Goal: Information Seeking & Learning: Learn about a topic

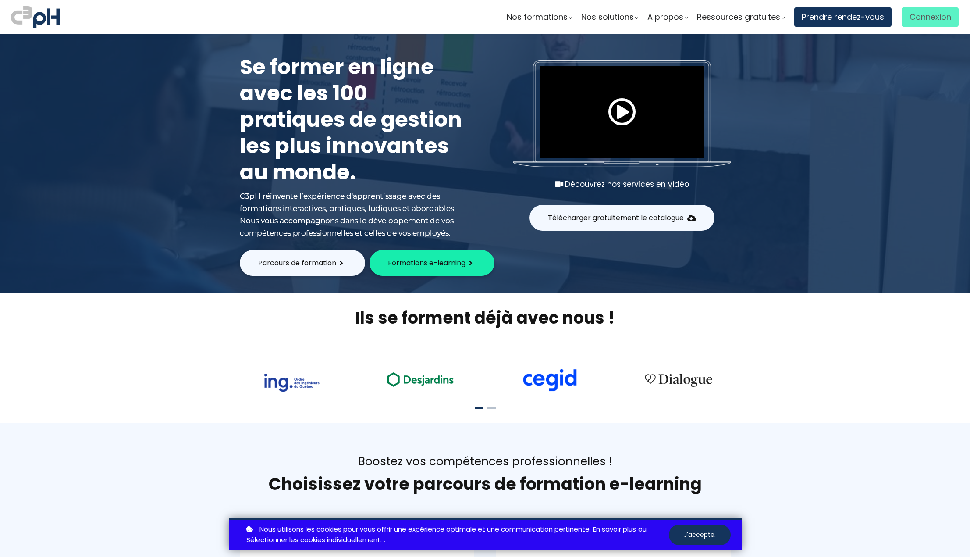
click at [910, 20] on span "Connexion" at bounding box center [931, 17] width 42 height 13
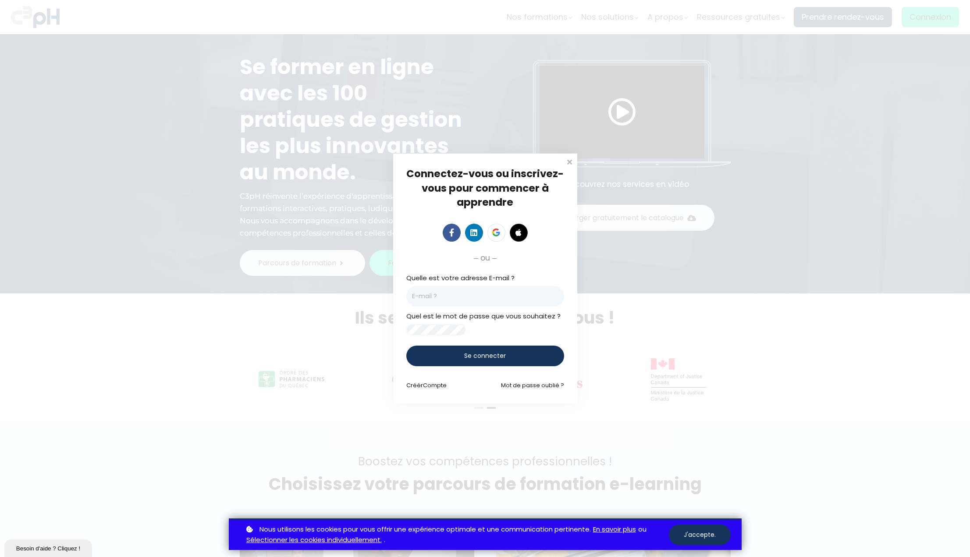
click at [428, 288] on input "email" at bounding box center [485, 296] width 158 height 21
type input "e2kv@et.eurofinsca.com"
click at [501, 295] on input "e2kv@et.eurofinsca.com" at bounding box center [485, 296] width 158 height 21
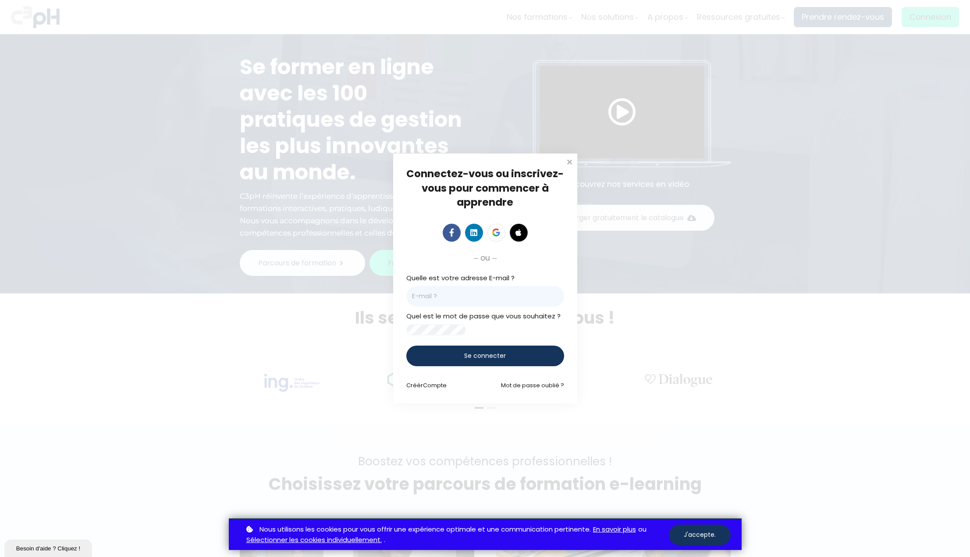
click at [441, 291] on input "email" at bounding box center [485, 296] width 158 height 21
click at [522, 387] on link "Mot de passe oublié ?" at bounding box center [532, 385] width 63 height 8
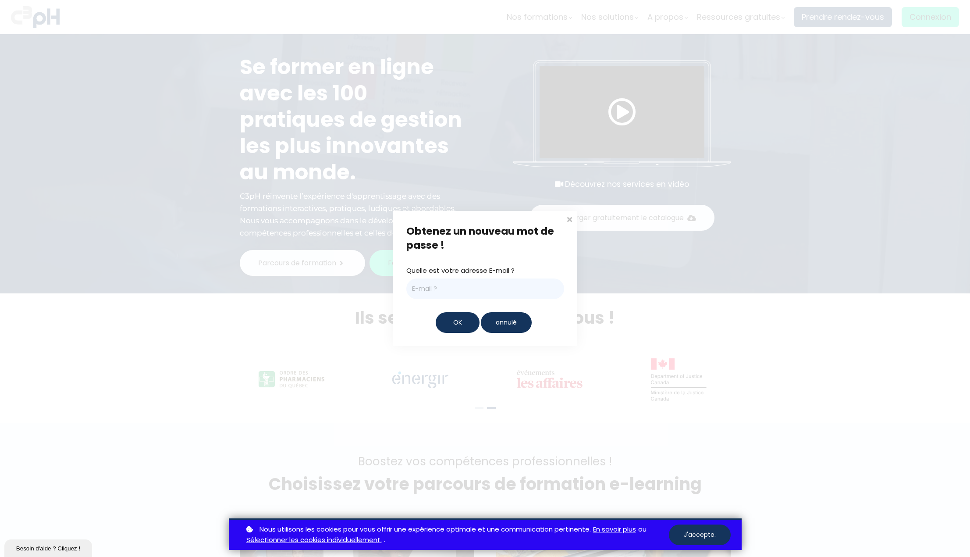
click at [426, 287] on input "email" at bounding box center [485, 288] width 158 height 21
type input "francois.gayout@et.eurofinsca.com"
click at [455, 320] on span "OK" at bounding box center [457, 322] width 9 height 9
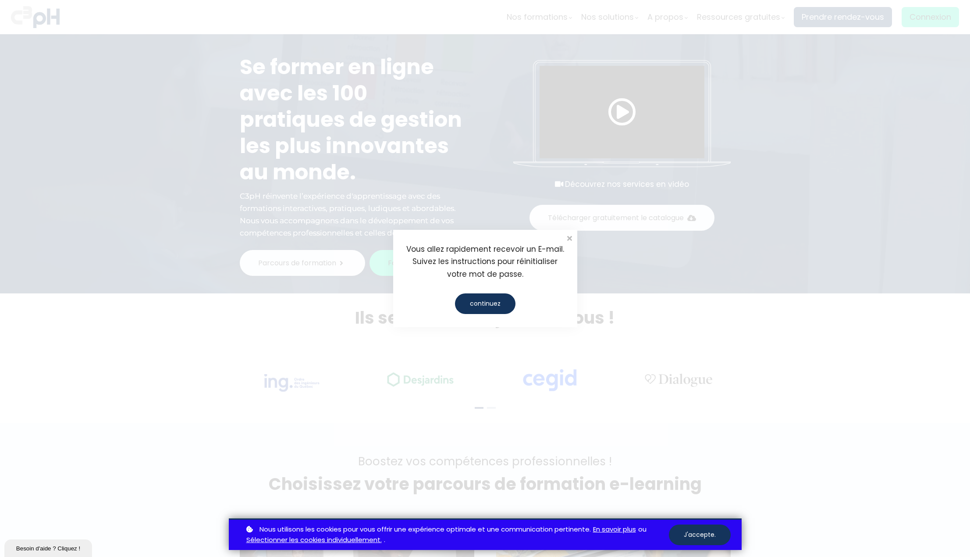
click at [475, 306] on div "continuez" at bounding box center [485, 303] width 60 height 21
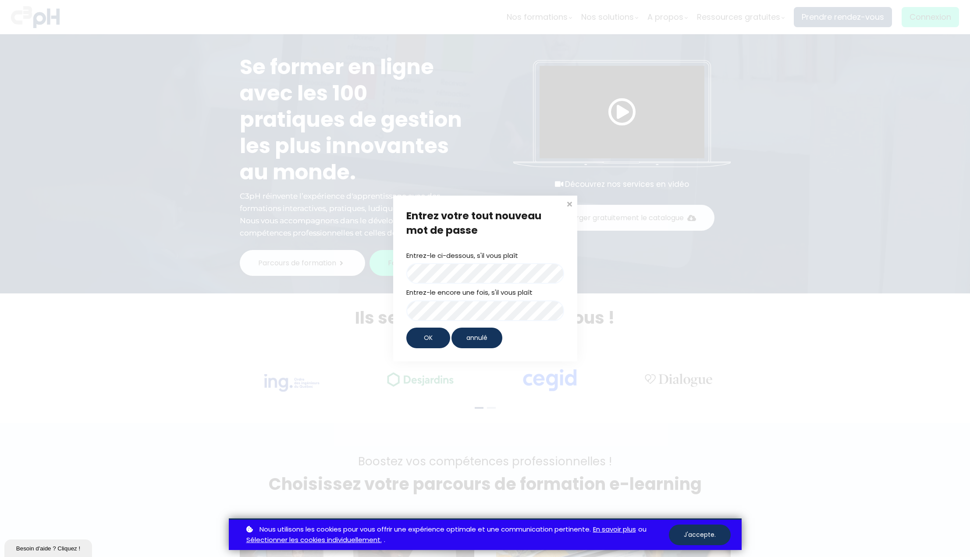
click at [423, 338] on div "OK" at bounding box center [428, 337] width 44 height 21
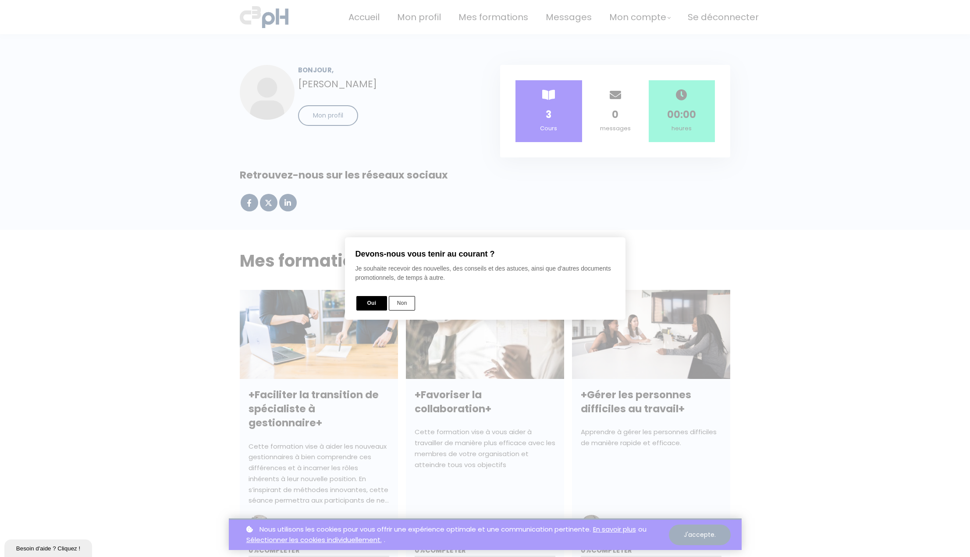
click at [400, 304] on button "Non" at bounding box center [402, 303] width 26 height 14
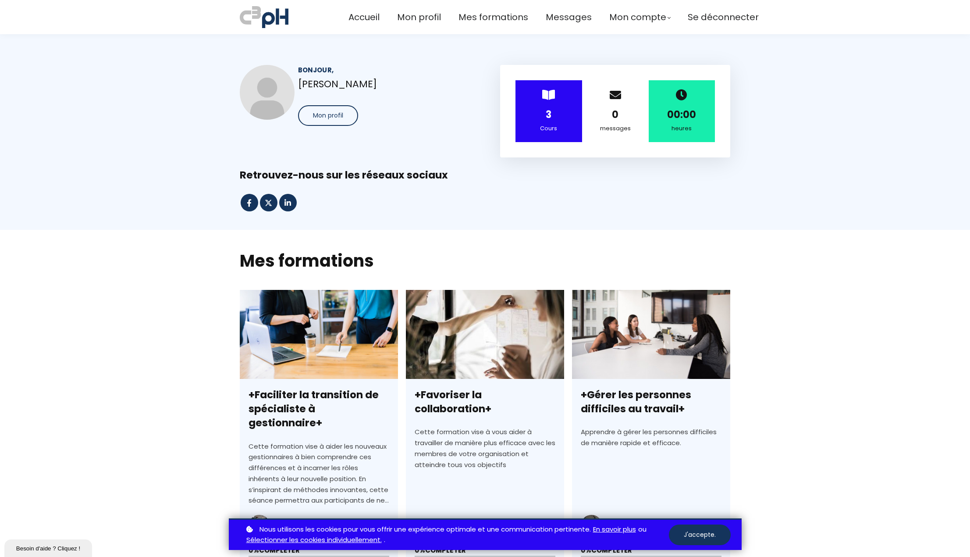
click at [146, 285] on section "Mes formations tout mon Pas encore inscrit nouveau populaire gratuit auteurs C3…" at bounding box center [485, 430] width 970 height 401
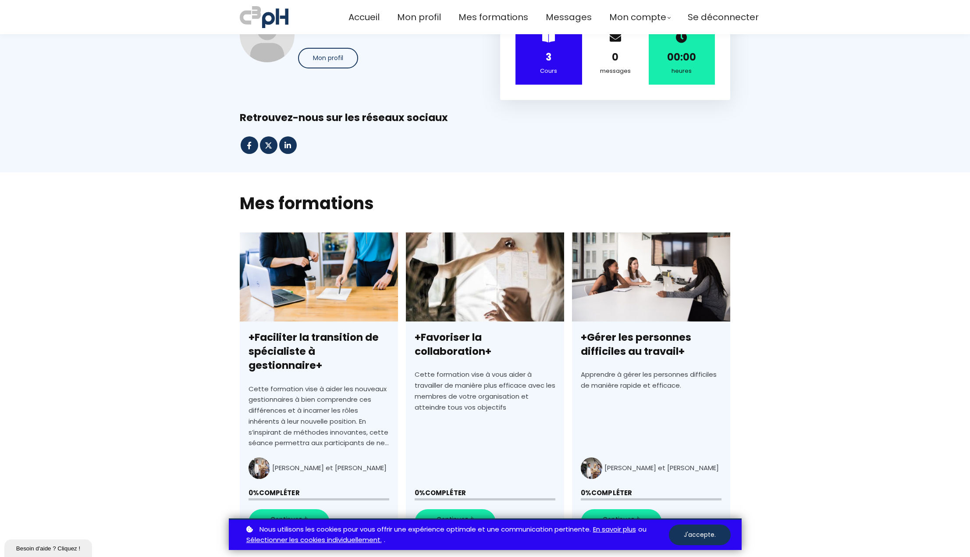
scroll to position [131, 0]
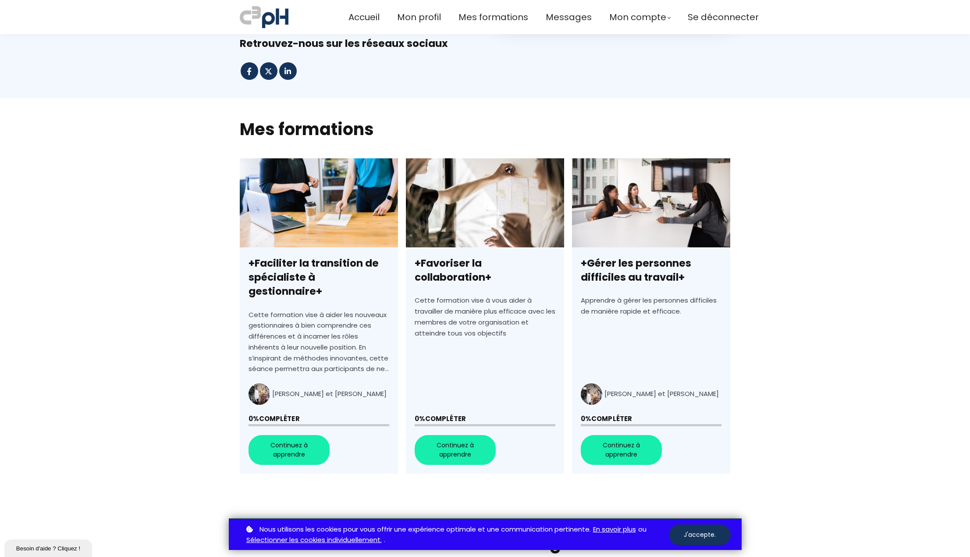
click at [288, 435] on link "+Faciliter la transition de spécialiste à gestionnaire+" at bounding box center [319, 315] width 158 height 315
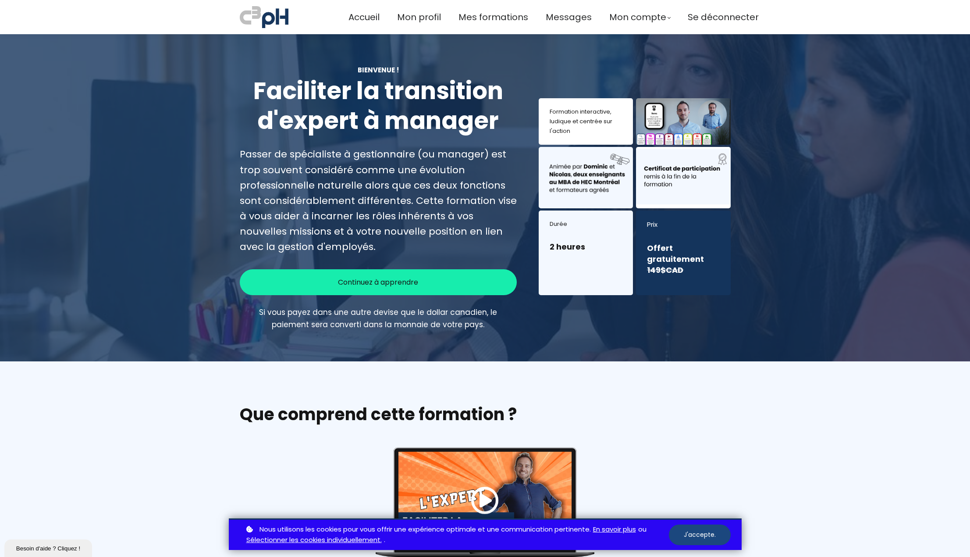
click at [707, 532] on button "J'accepte." at bounding box center [700, 534] width 62 height 21
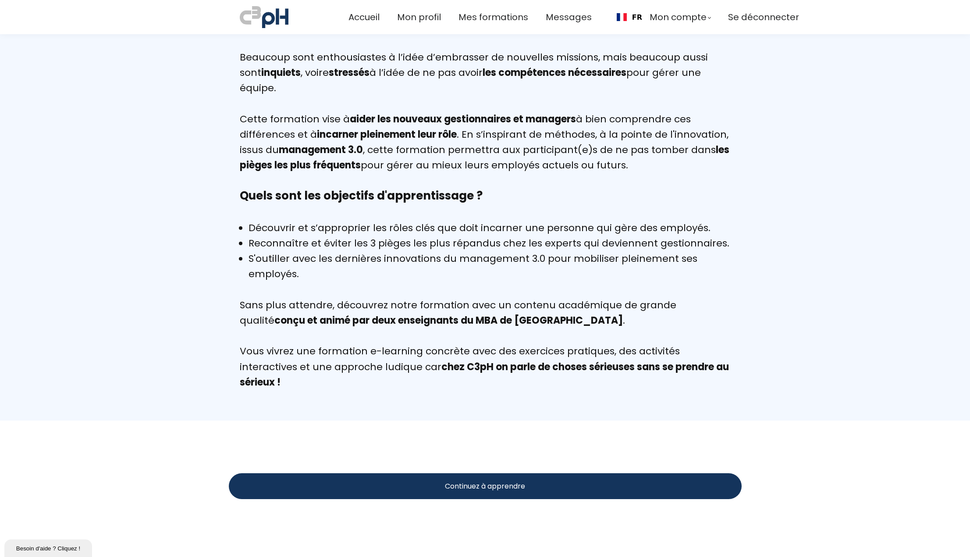
scroll to position [614, 0]
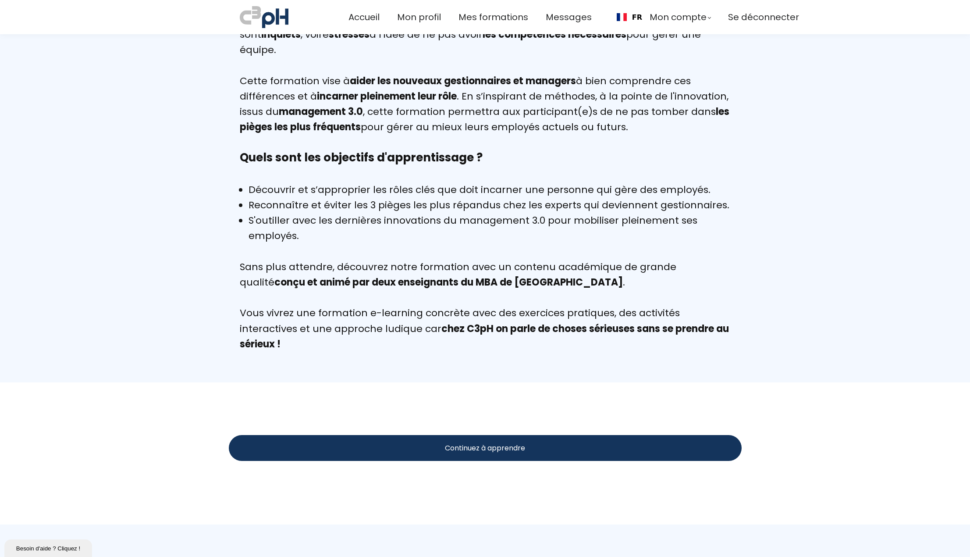
click at [331, 451] on div "Continuez à apprendre" at bounding box center [485, 448] width 513 height 26
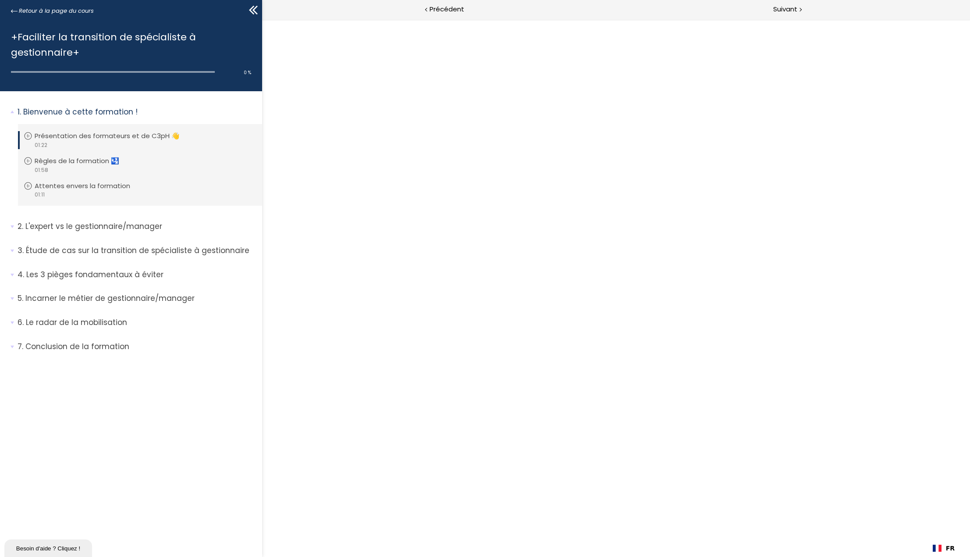
click at [670, 231] on div at bounding box center [616, 287] width 708 height 537
click at [783, 7] on span "Suivant" at bounding box center [785, 9] width 24 height 11
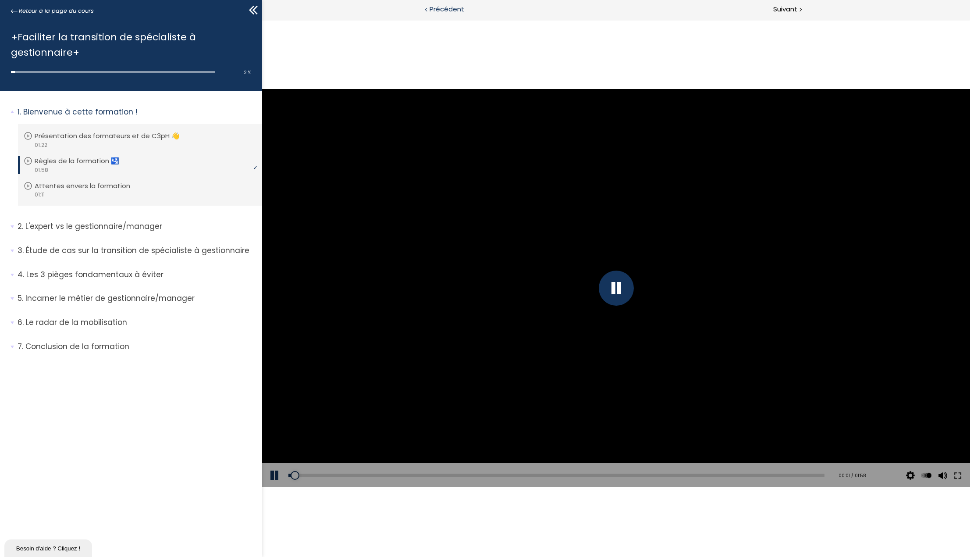
click at [439, 12] on span "Précédent" at bounding box center [447, 9] width 35 height 11
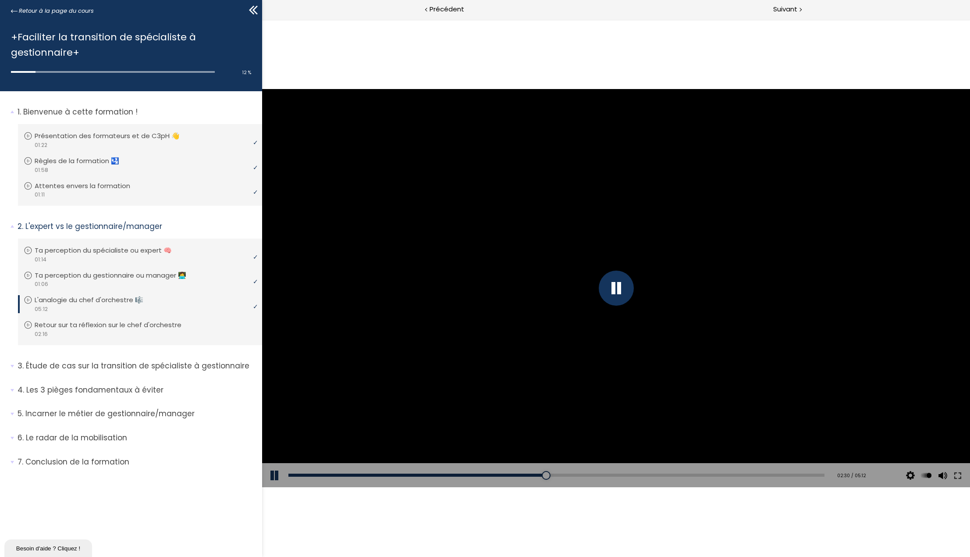
click at [621, 284] on div at bounding box center [615, 287] width 35 height 35
drag, startPoint x: 620, startPoint y: 286, endPoint x: 583, endPoint y: 286, distance: 36.8
click at [619, 286] on div at bounding box center [615, 287] width 35 height 35
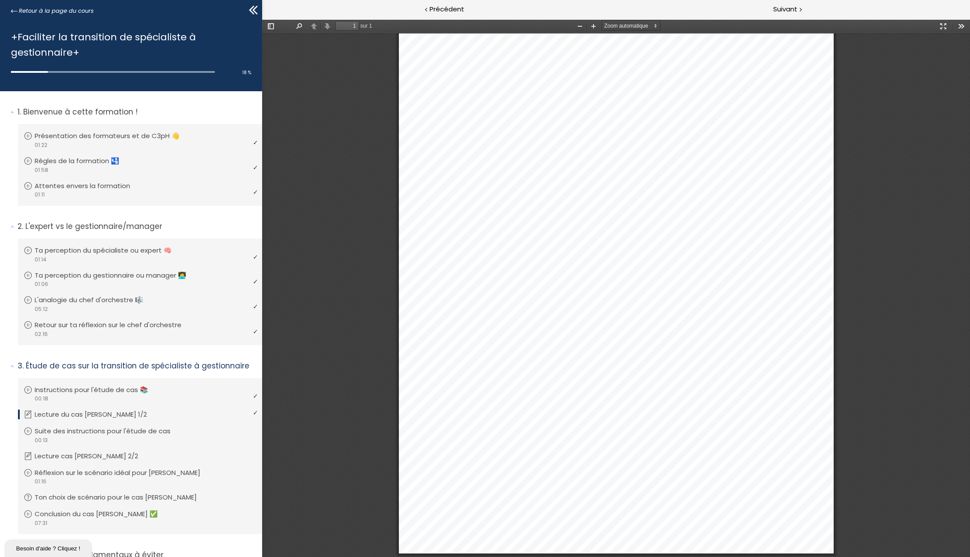
scroll to position [100, 0]
click at [106, 430] on p "Suite des instructions pour l'étude de cas" at bounding box center [111, 431] width 149 height 10
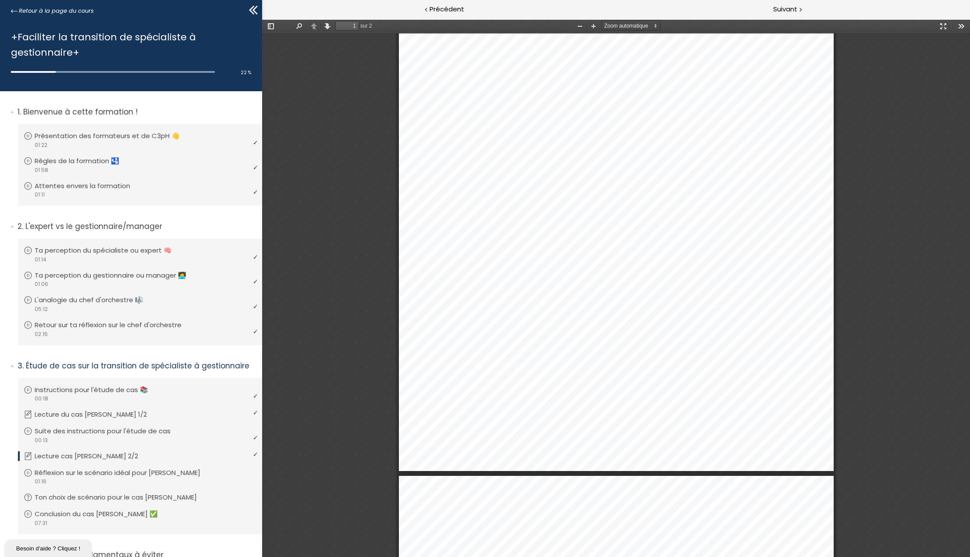
scroll to position [267, 0]
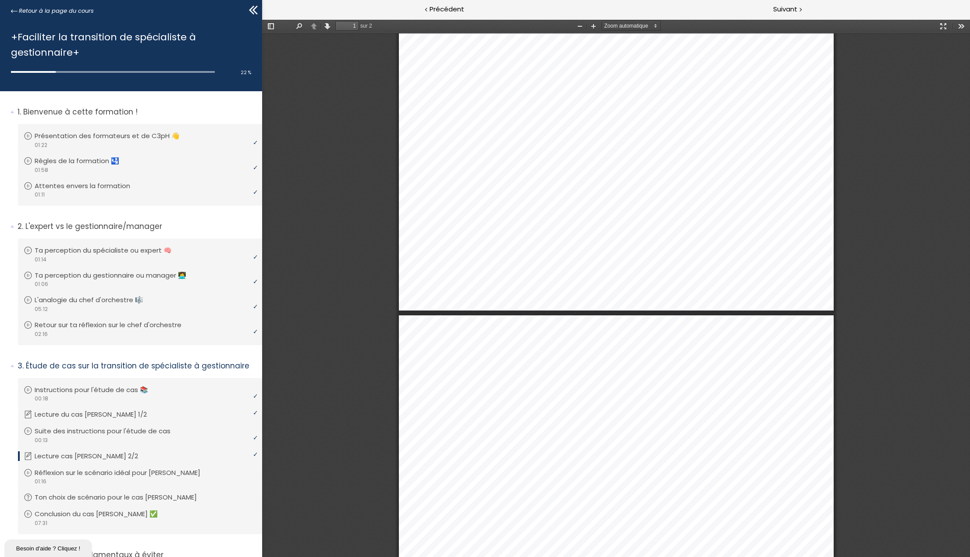
type input "2"
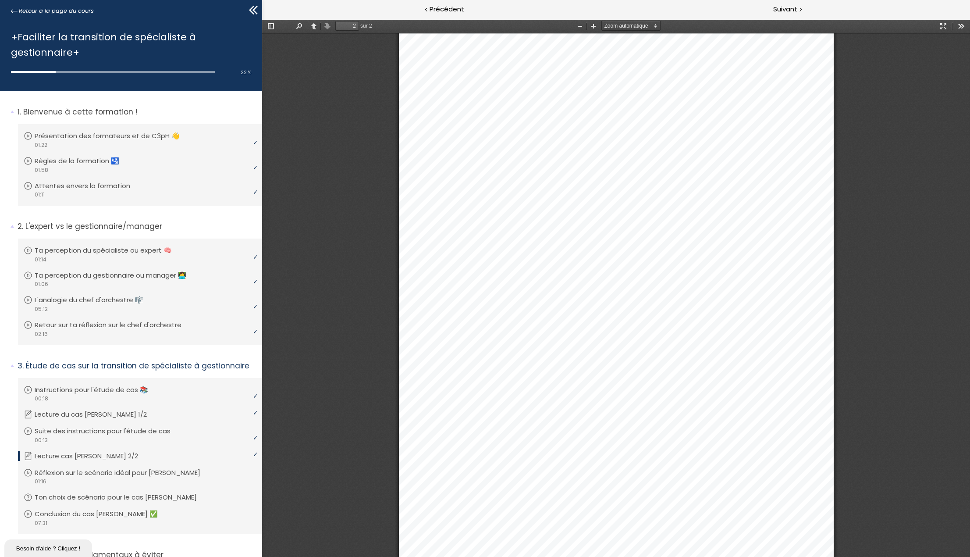
scroll to position [720, 0]
click at [778, 14] on span "Suivant" at bounding box center [785, 9] width 24 height 11
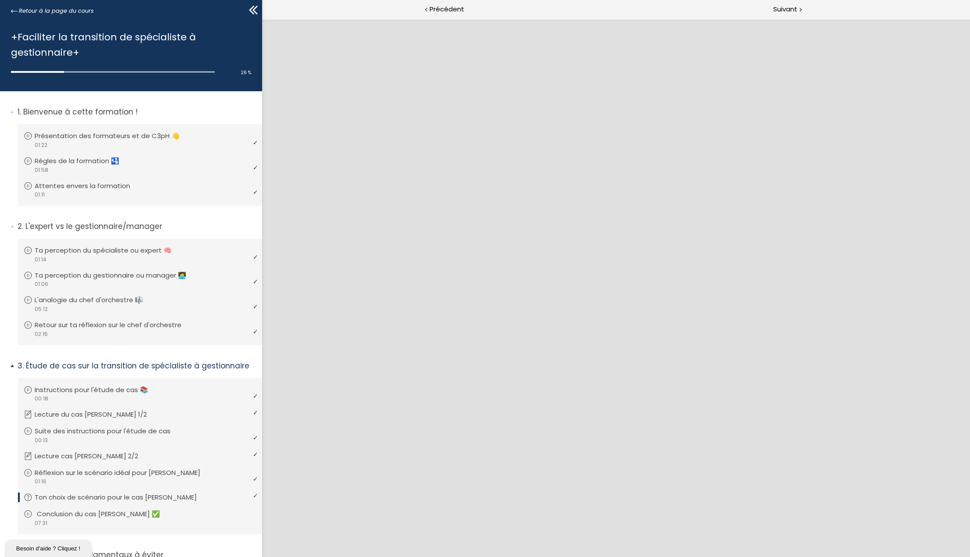
click at [67, 515] on p "Conclusion du cas Jean ✅" at bounding box center [105, 514] width 136 height 10
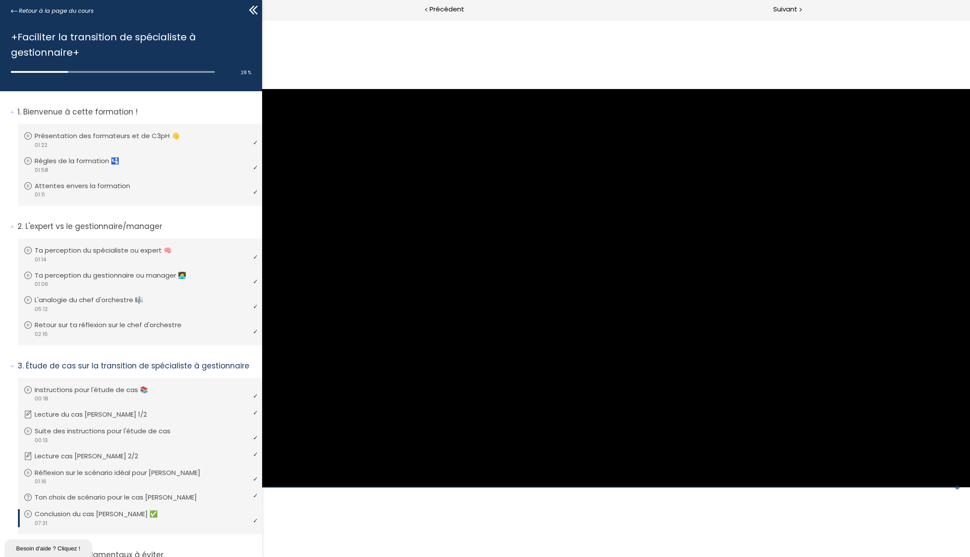
click at [328, 533] on div "Click for sound @keyframes VOLUME_SMALL_WAVE_FLASH { 0% { opacity: 0; } 33% { o…" at bounding box center [616, 287] width 708 height 537
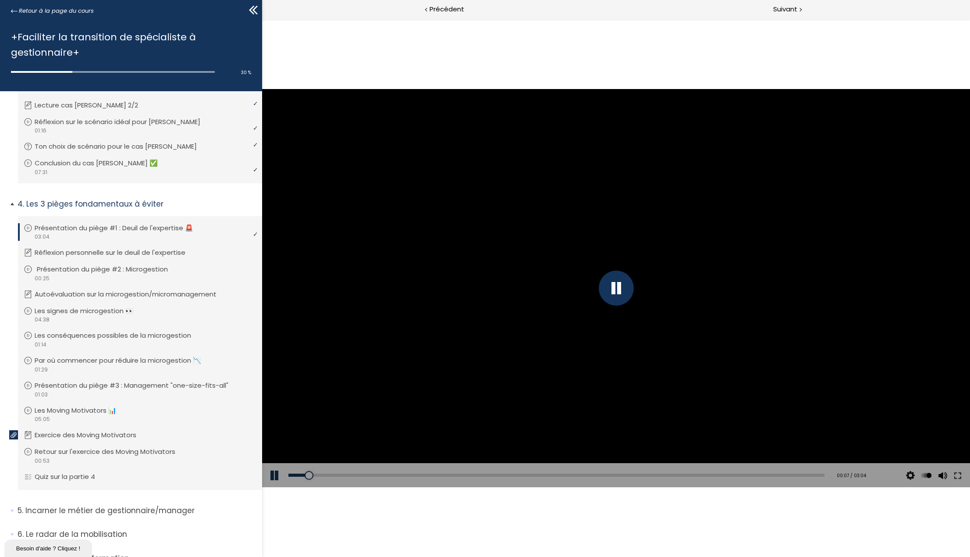
scroll to position [392, 0]
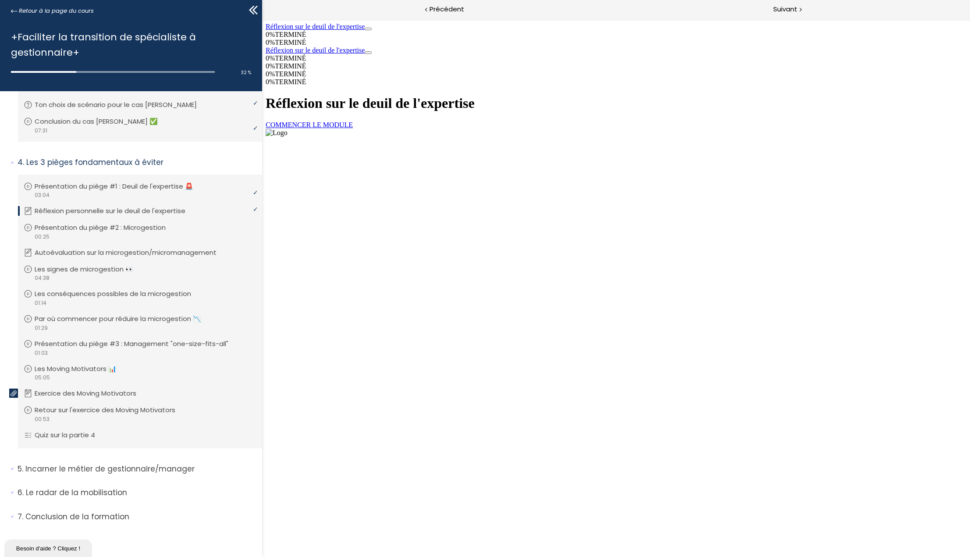
click at [352, 128] on link "COMMENCER LE MODULE" at bounding box center [308, 124] width 87 height 7
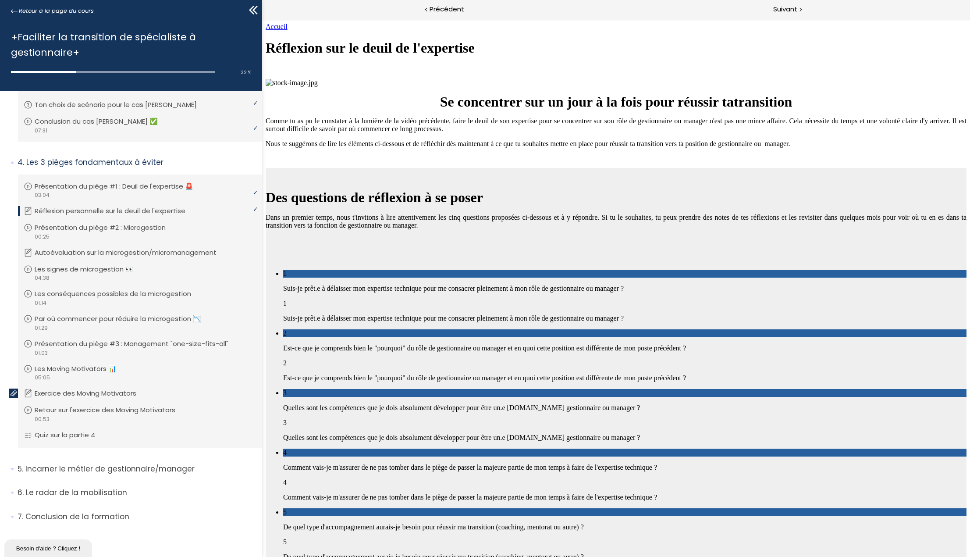
scroll to position [732, 0]
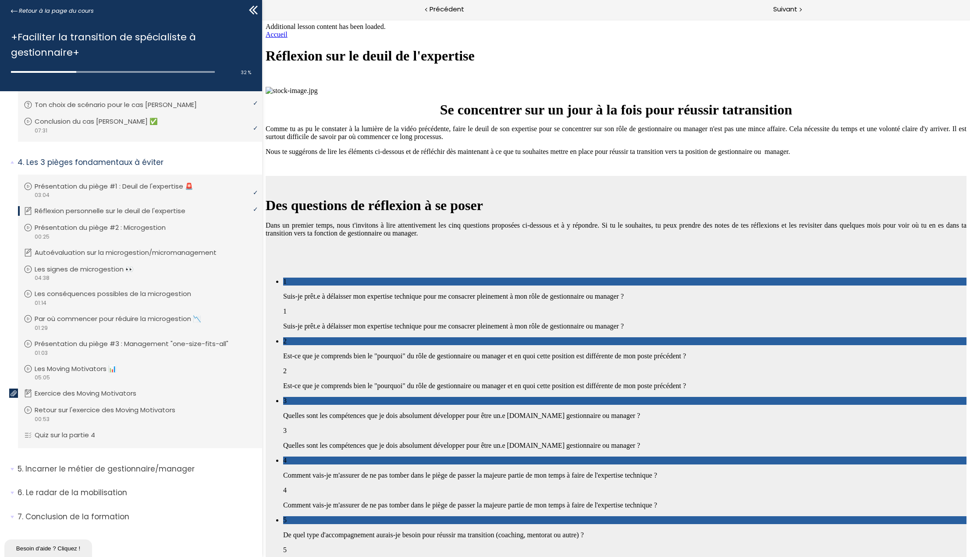
scroll to position [2393, 0]
click at [782, 8] on span "Suivant" at bounding box center [785, 9] width 24 height 11
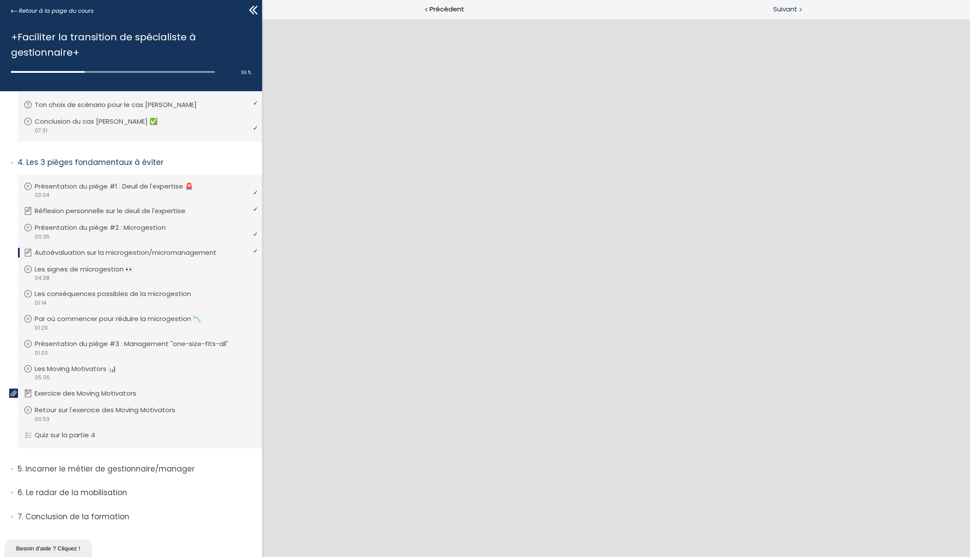
click at [792, 8] on span "Suivant" at bounding box center [785, 9] width 24 height 11
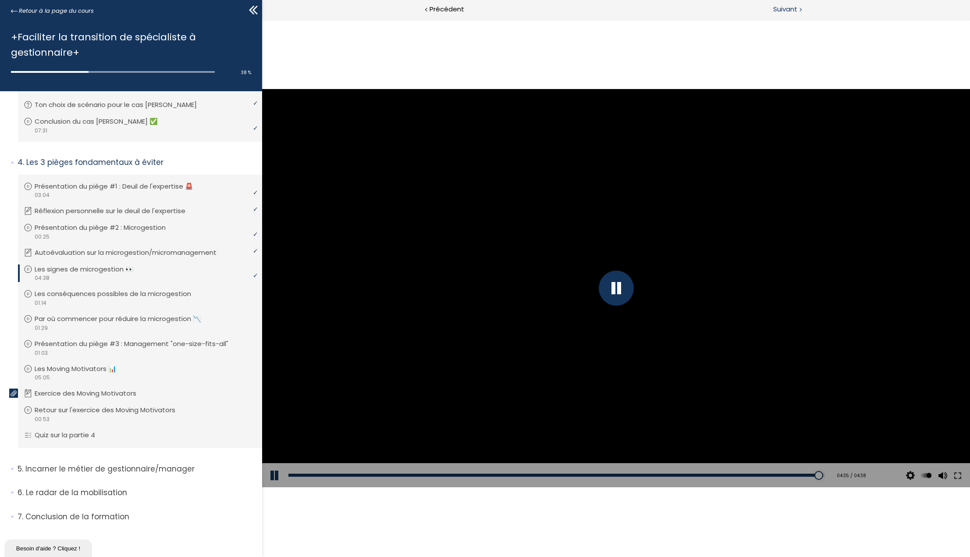
click at [778, 11] on span "Suivant" at bounding box center [785, 9] width 24 height 11
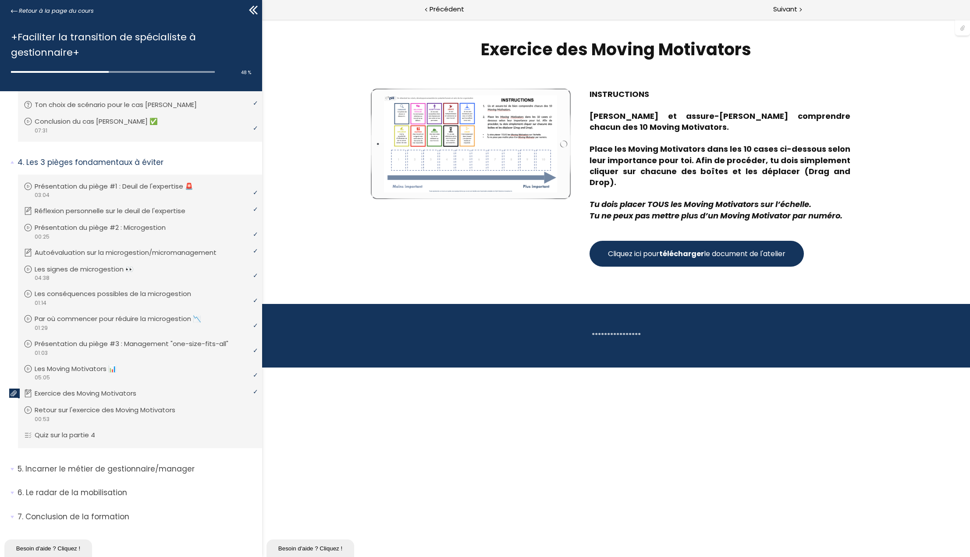
click at [686, 249] on strong "télécharger" at bounding box center [681, 254] width 45 height 10
click at [790, 11] on span "Suivant" at bounding box center [785, 9] width 24 height 11
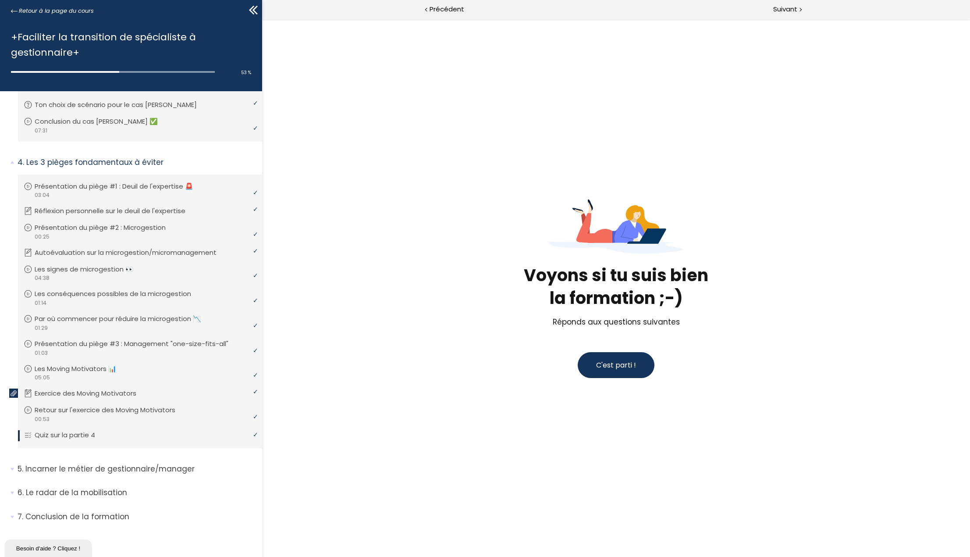
click at [613, 362] on span "C'est parti !" at bounding box center [616, 365] width 40 height 10
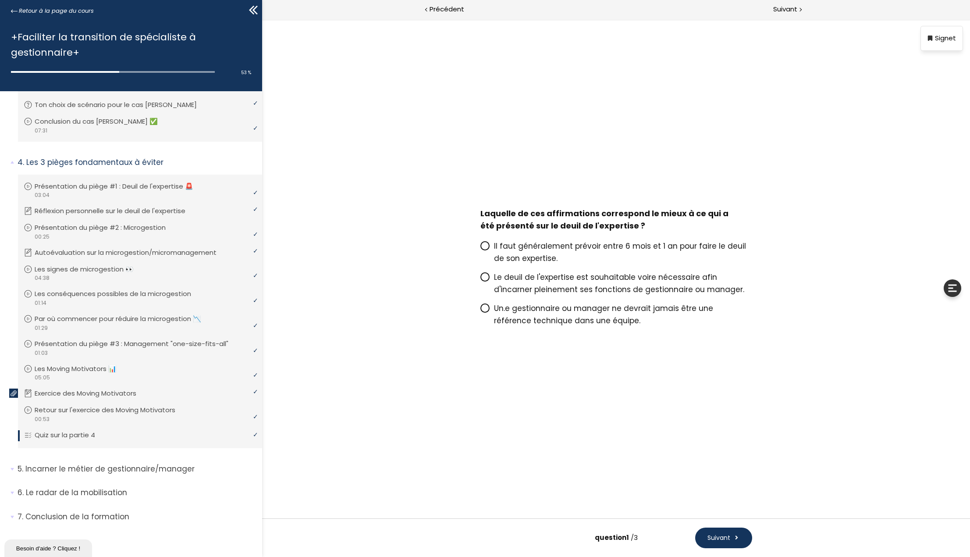
click at [539, 276] on span "Le deuil de l'expertise est souhaitable voire nécessaire afin d'incarner pleine…" at bounding box center [619, 283] width 250 height 23
click at [480, 280] on input "Le deuil de l'expertise est souhaitable voire nécessaire afin d'incarner pleine…" at bounding box center [480, 280] width 0 height 0
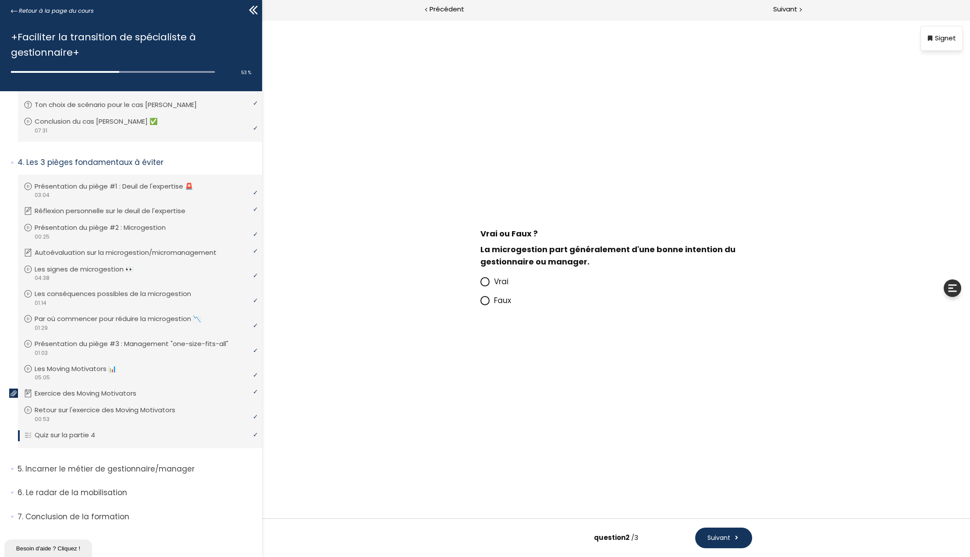
click at [489, 301] on span at bounding box center [487, 300] width 14 height 11
click at [480, 303] on input "Faux" at bounding box center [480, 303] width 0 height 0
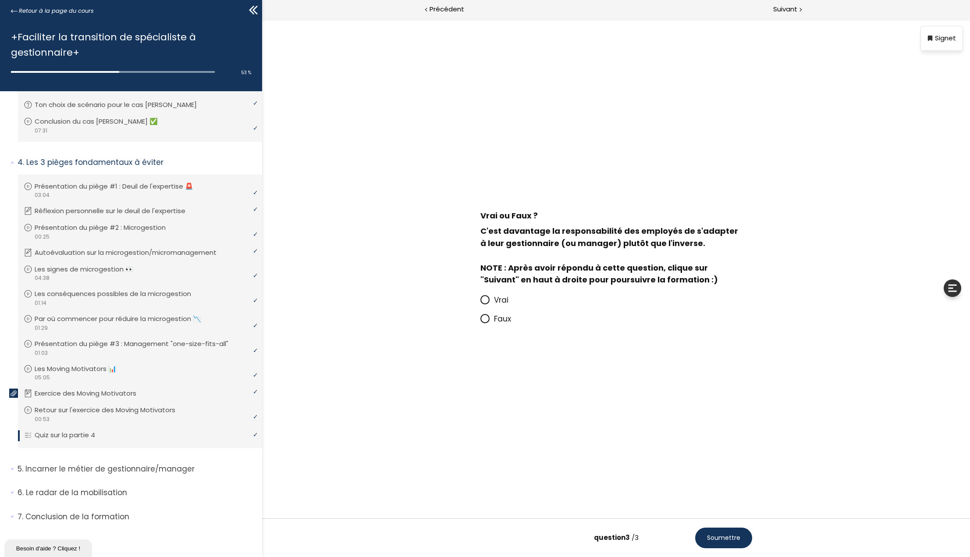
click at [491, 318] on span at bounding box center [487, 318] width 14 height 11
click at [480, 321] on input "Faux" at bounding box center [480, 321] width 0 height 0
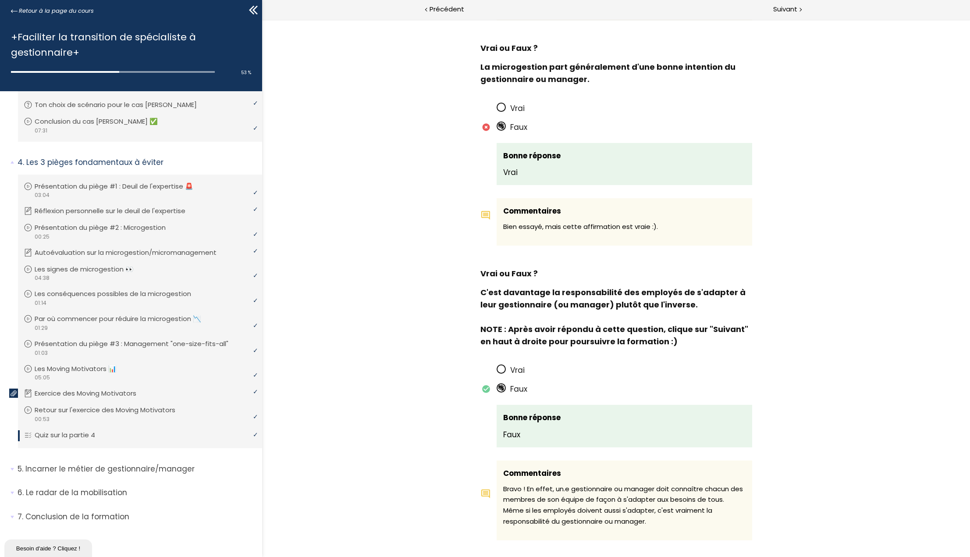
scroll to position [600, 0]
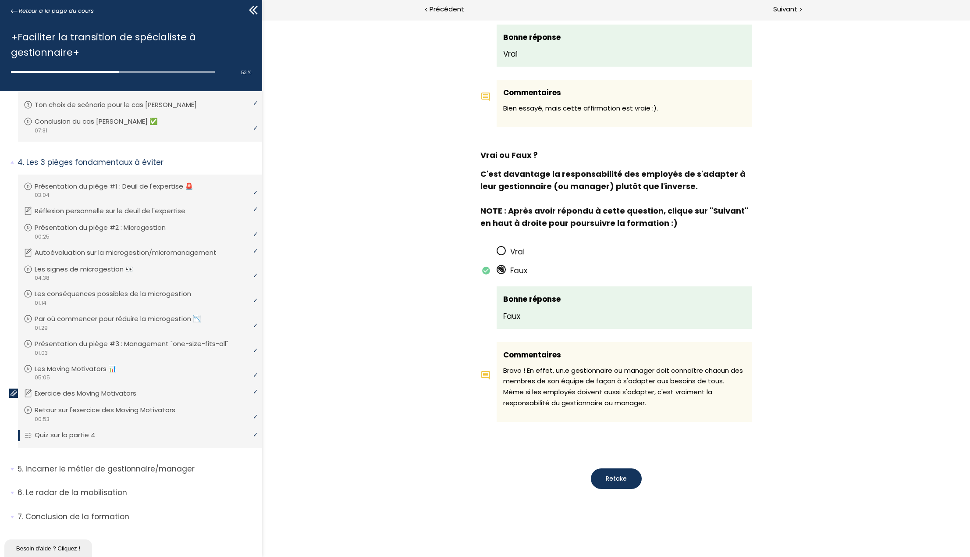
click at [627, 475] on button "Retake" at bounding box center [615, 478] width 51 height 21
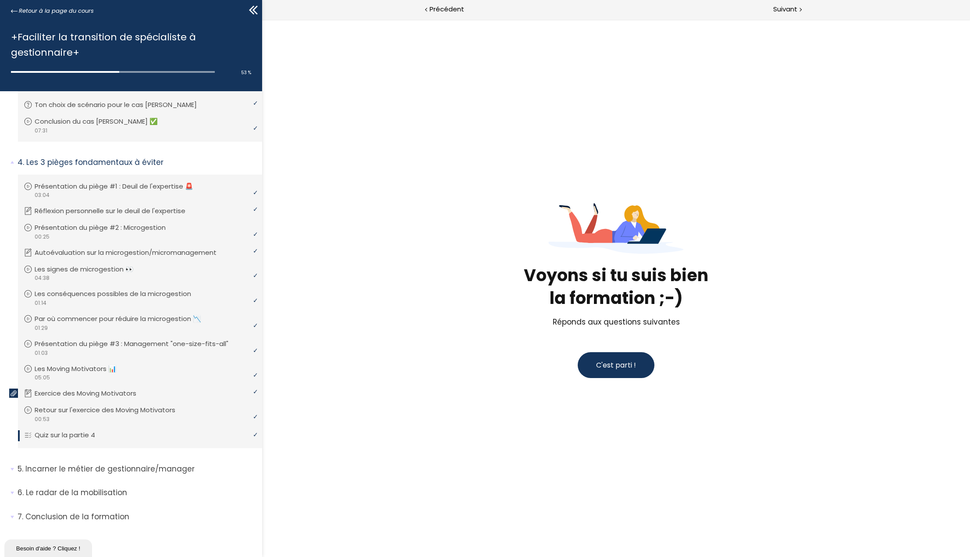
click at [596, 362] on span "C'est parti !" at bounding box center [616, 365] width 40 height 10
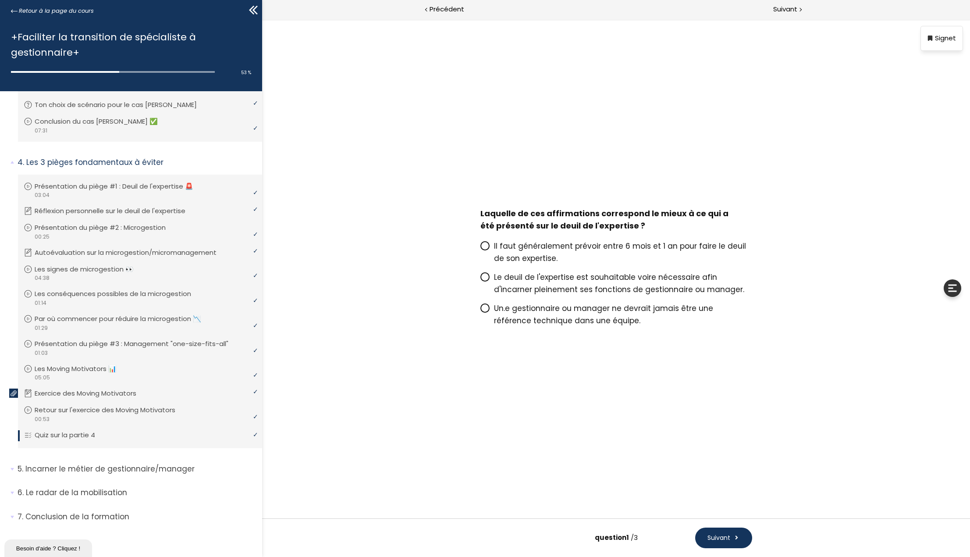
click at [513, 277] on span "Le deuil de l'expertise est souhaitable voire nécessaire afin d'incarner pleine…" at bounding box center [619, 283] width 250 height 23
click at [480, 280] on input "Le deuil de l'expertise est souhaitable voire nécessaire afin d'incarner pleine…" at bounding box center [480, 280] width 0 height 0
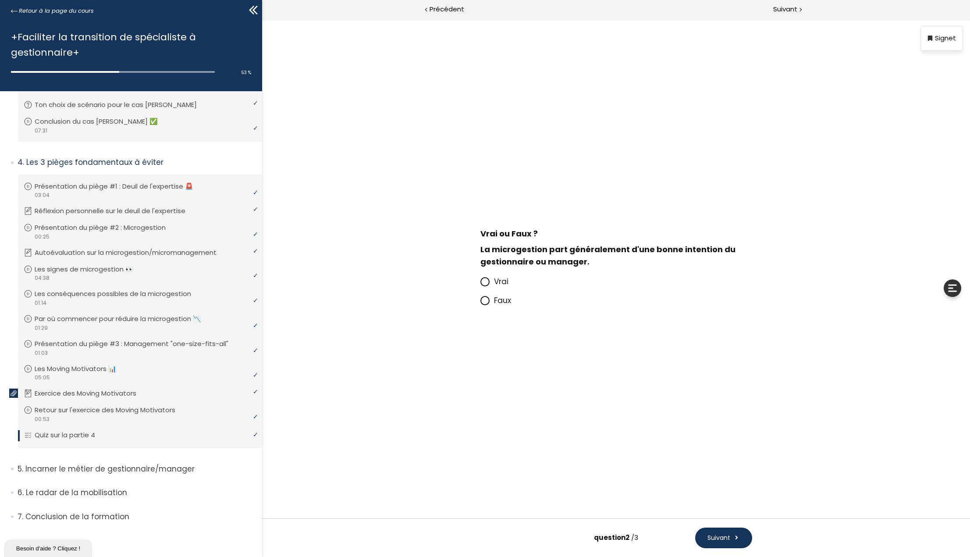
click at [496, 282] on span "Vrai" at bounding box center [501, 281] width 14 height 11
click at [480, 284] on input "Vrai" at bounding box center [480, 284] width 0 height 0
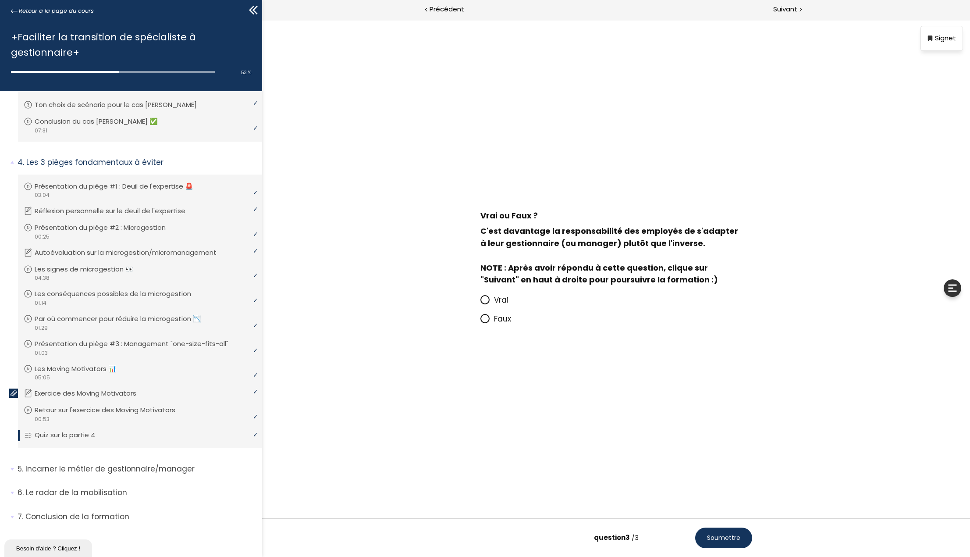
click at [494, 321] on span "Faux" at bounding box center [502, 318] width 17 height 11
click at [480, 321] on input "Faux" at bounding box center [480, 321] width 0 height 0
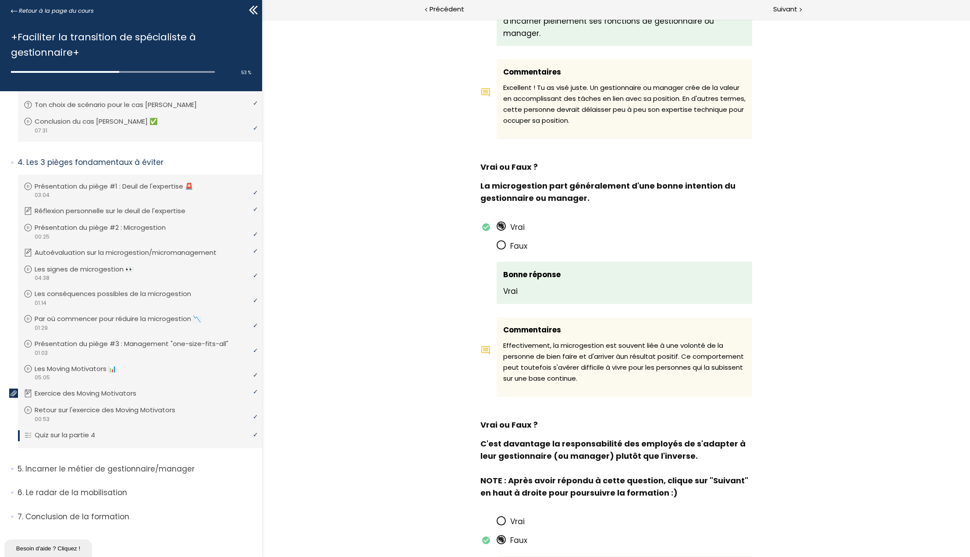
scroll to position [326, 0]
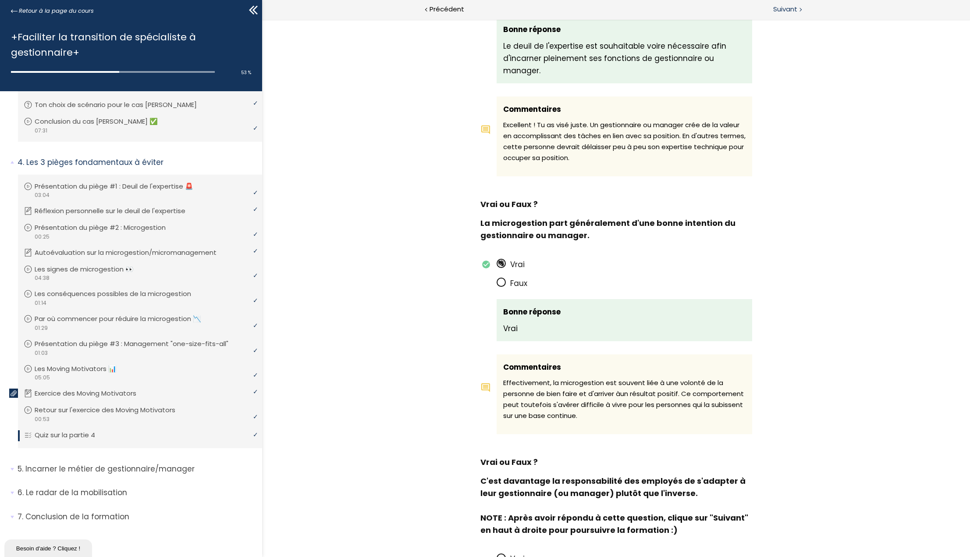
click at [778, 6] on span "Suivant" at bounding box center [785, 9] width 24 height 11
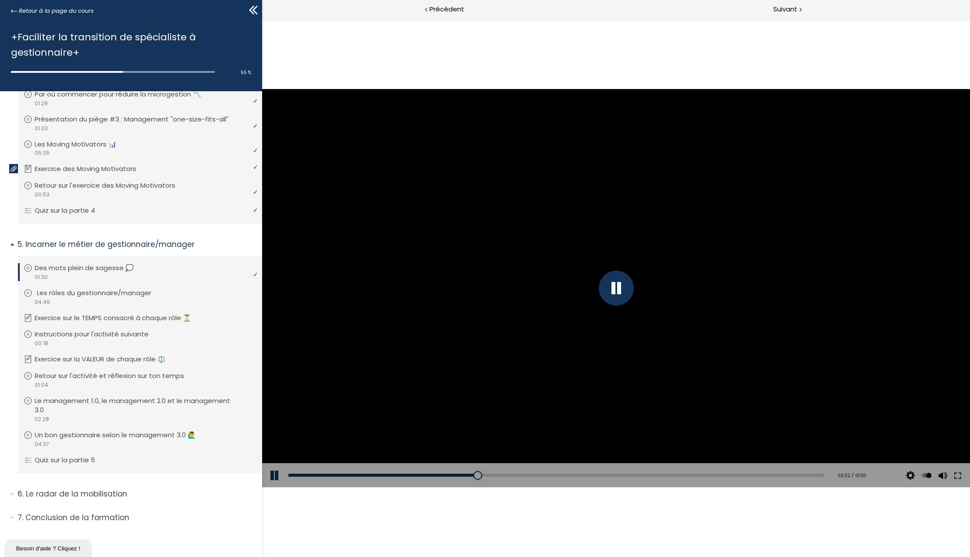
scroll to position [618, 0]
click at [778, 10] on span "Suivant" at bounding box center [785, 9] width 24 height 11
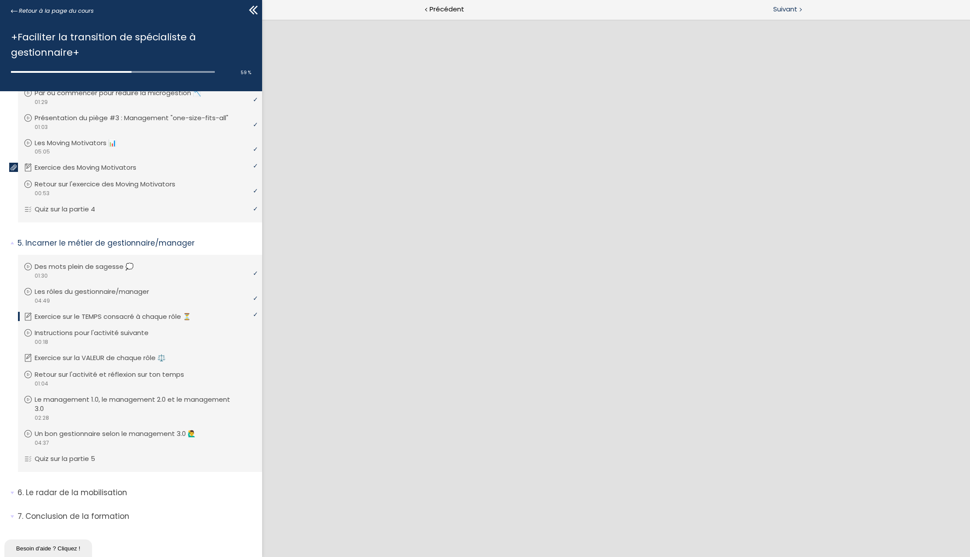
click at [789, 5] on span "Suivant" at bounding box center [785, 9] width 24 height 11
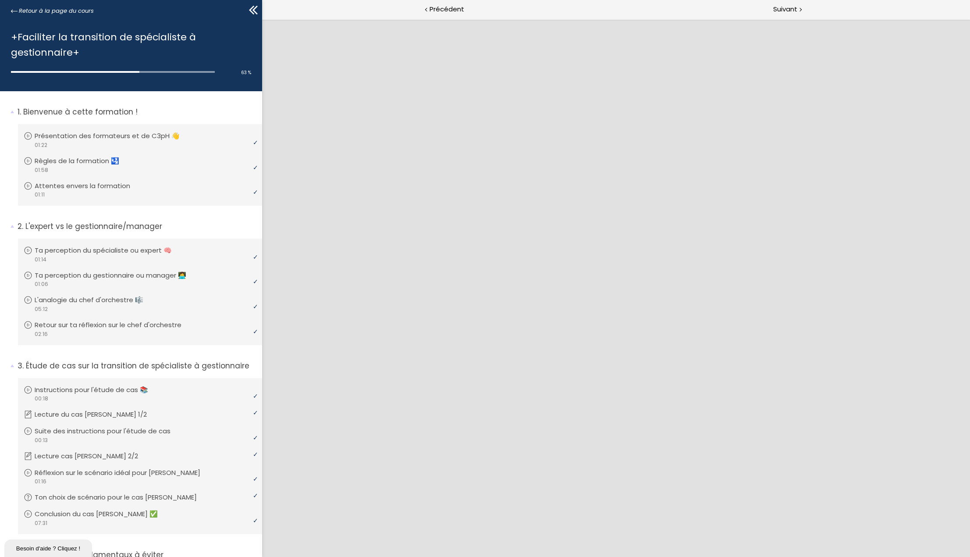
scroll to position [618, 0]
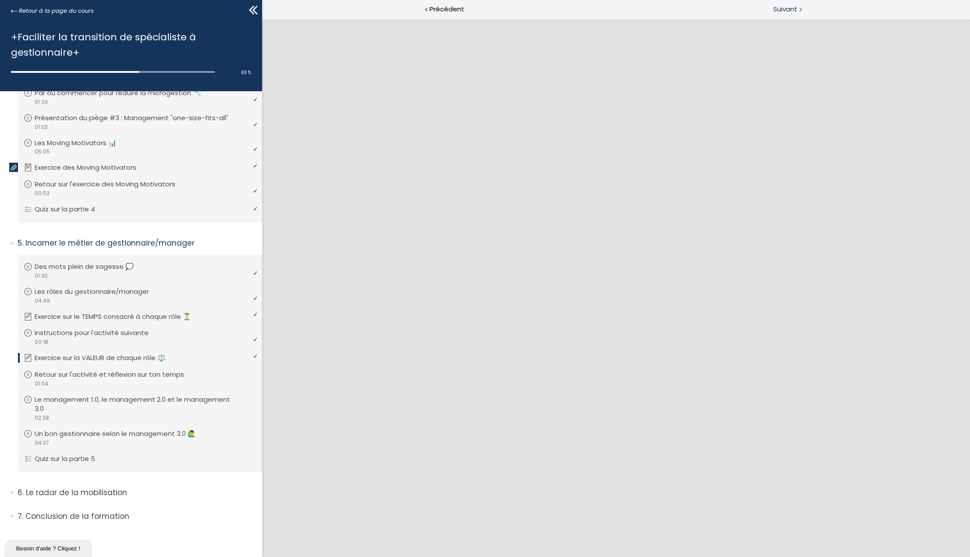
click at [786, 9] on span "Suivant" at bounding box center [785, 9] width 24 height 11
click at [782, 7] on span "Suivant" at bounding box center [785, 9] width 24 height 11
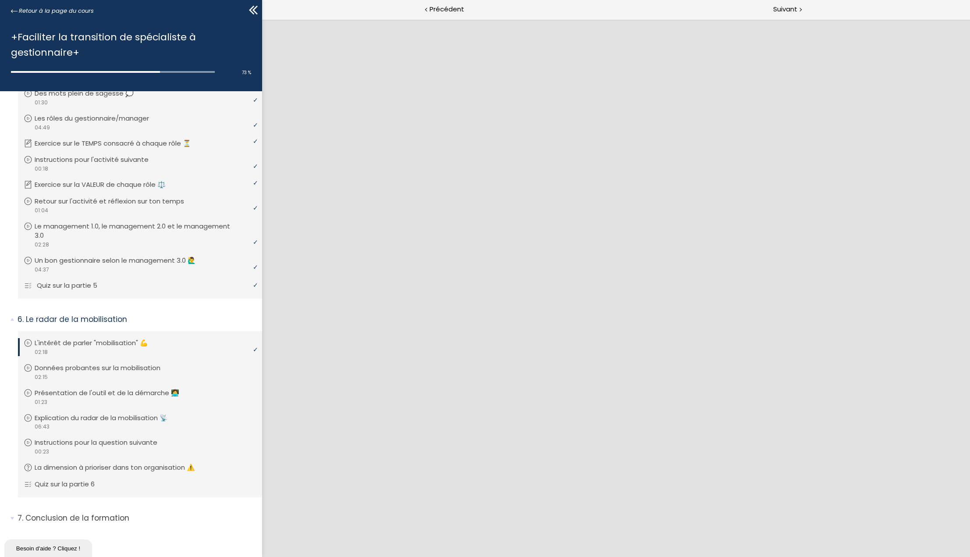
scroll to position [792, 0]
click at [782, 7] on span "Suivant" at bounding box center [785, 9] width 24 height 11
click at [784, 9] on span "Suivant" at bounding box center [785, 9] width 24 height 11
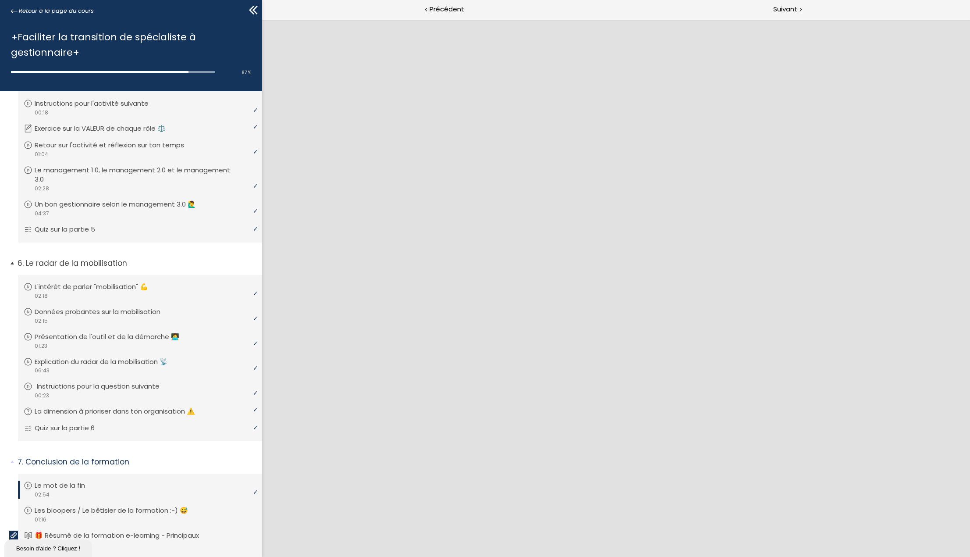
scroll to position [952, 0]
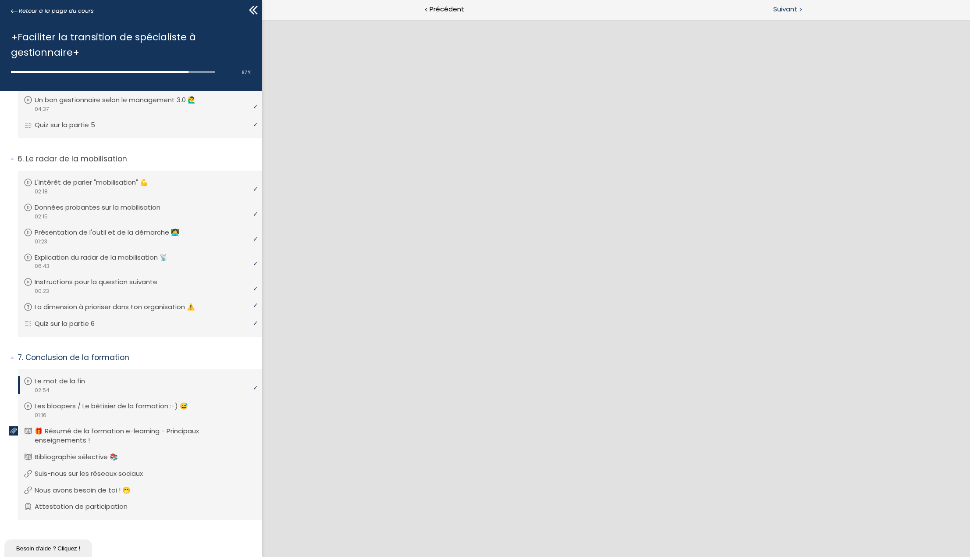
click at [789, 14] on span "Suivant" at bounding box center [785, 9] width 24 height 11
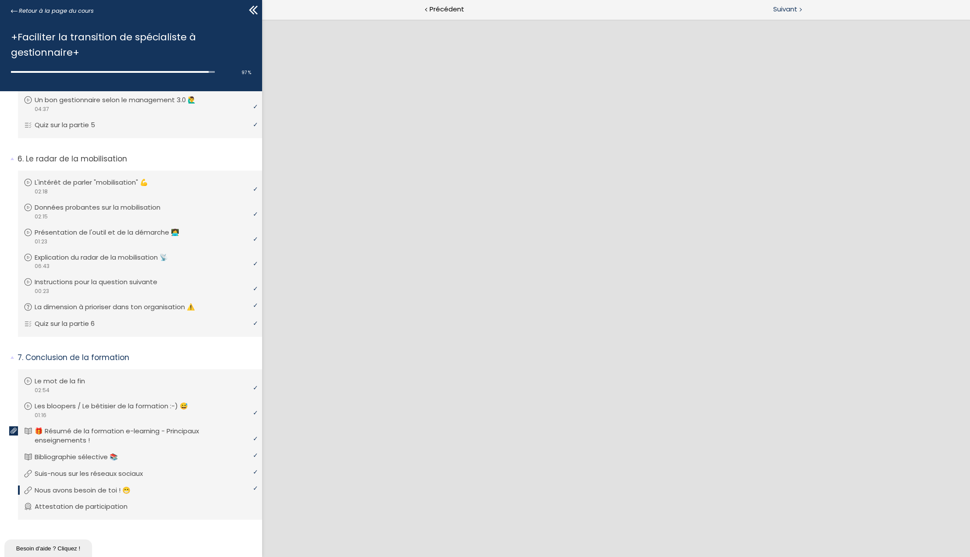
click at [788, 14] on span "Suivant" at bounding box center [785, 9] width 24 height 11
click at [69, 7] on span "Retour à la page du cours" at bounding box center [56, 11] width 75 height 10
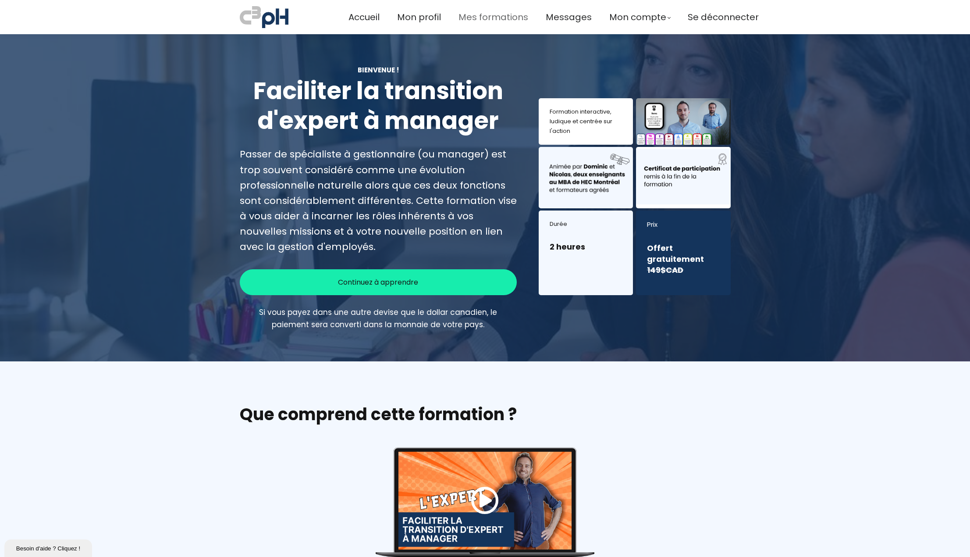
click at [477, 18] on span "Mes formations" at bounding box center [493, 17] width 70 height 14
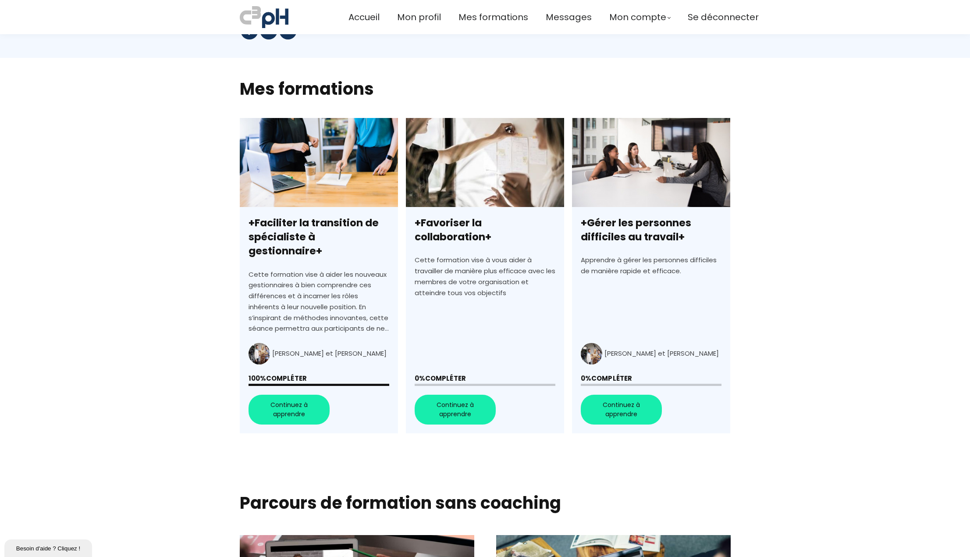
scroll to position [175, 0]
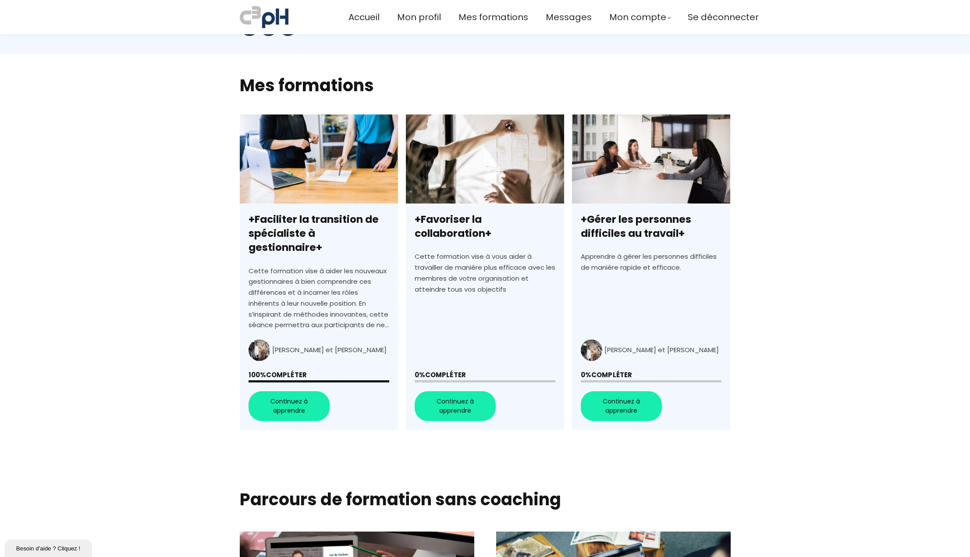
click at [444, 384] on link "+Favoriser la collaboration+" at bounding box center [485, 271] width 158 height 315
